Goal: Transaction & Acquisition: Purchase product/service

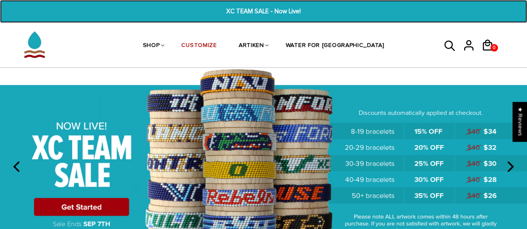
click at [249, 14] on span "XC TEAM SALE - Now Live!" at bounding box center [263, 12] width 201 height 10
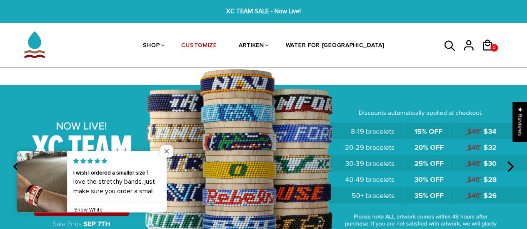
click at [169, 152] on span "Close popup widget" at bounding box center [166, 151] width 12 height 12
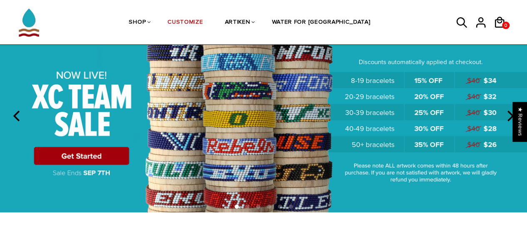
scroll to position [51, 0]
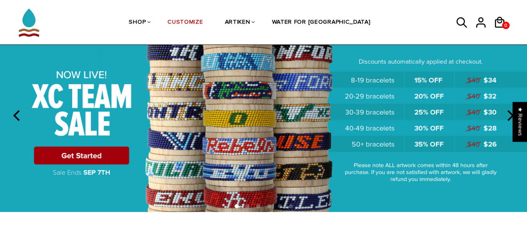
click at [183, 130] on img at bounding box center [263, 115] width 527 height 196
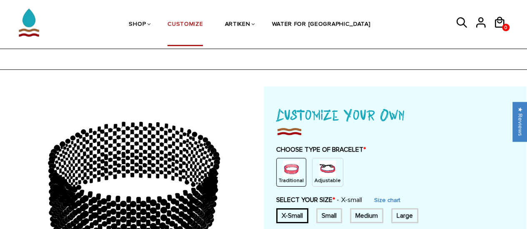
scroll to position [56, 0]
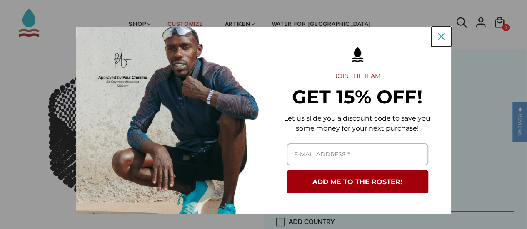
click at [440, 39] on icon "close icon" at bounding box center [441, 36] width 7 height 7
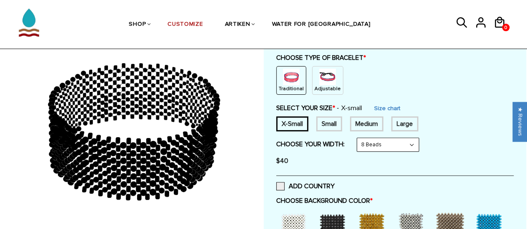
scroll to position [91, 0]
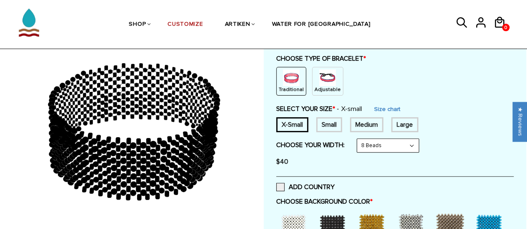
click at [319, 79] on img at bounding box center [327, 78] width 17 height 17
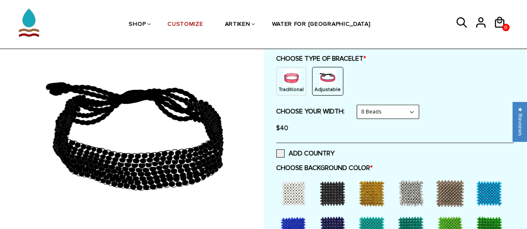
click at [386, 110] on select "8 Beads 6 Beads 10 Beads" at bounding box center [388, 111] width 62 height 13
select select "6-beads"
click at [358, 105] on select "8 Beads 6 Beads 10 Beads" at bounding box center [388, 111] width 62 height 13
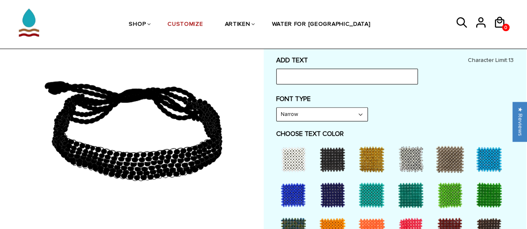
scroll to position [357, 0]
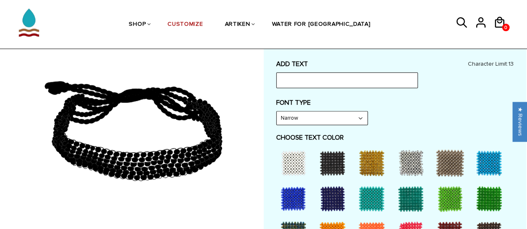
click at [309, 119] on select "Narrow Bold" at bounding box center [322, 118] width 91 height 13
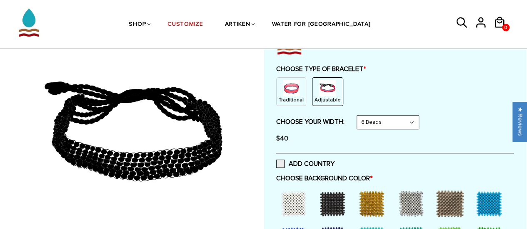
scroll to position [0, 0]
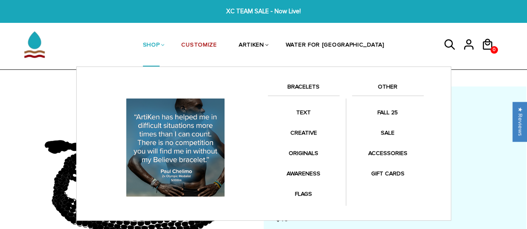
click at [297, 88] on link "BRACELETS" at bounding box center [304, 89] width 72 height 14
click at [160, 51] on link "SHOP" at bounding box center [151, 45] width 17 height 43
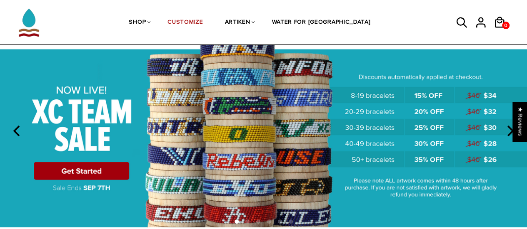
scroll to position [37, 0]
